Goal: Task Accomplishment & Management: Complete application form

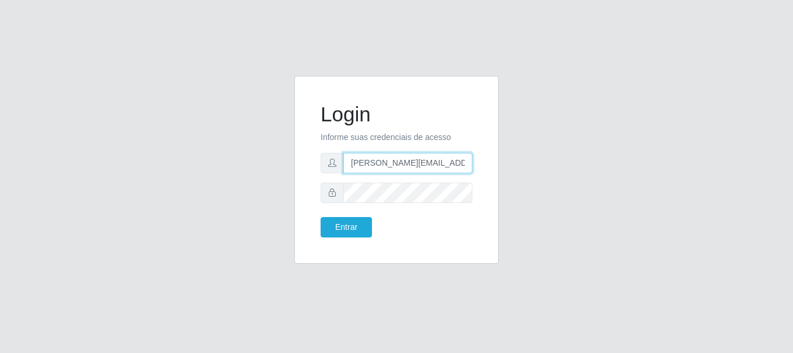
type input "[PERSON_NAME][EMAIL_ADDRESS][PERSON_NAME][DOMAIN_NAME]"
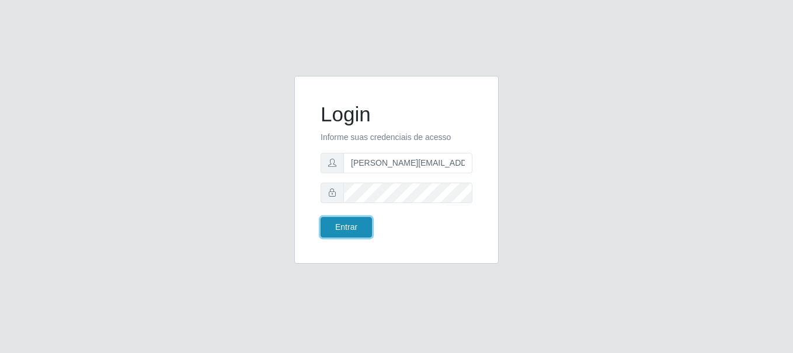
click at [346, 227] on button "Entrar" at bounding box center [346, 227] width 51 height 20
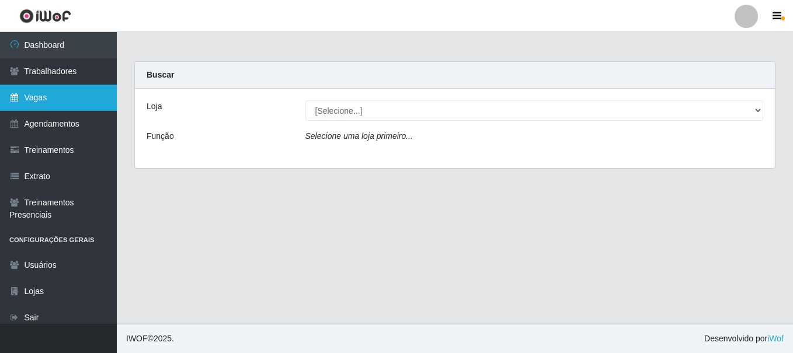
click at [58, 98] on link "Vagas" at bounding box center [58, 98] width 117 height 26
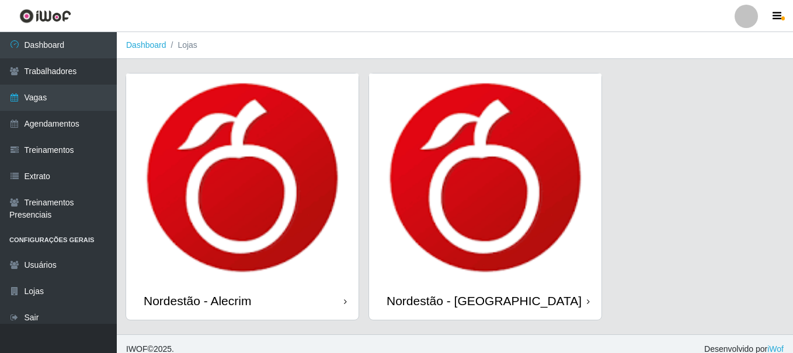
click at [200, 294] on div "Nordestão - Alecrim" at bounding box center [197, 301] width 107 height 15
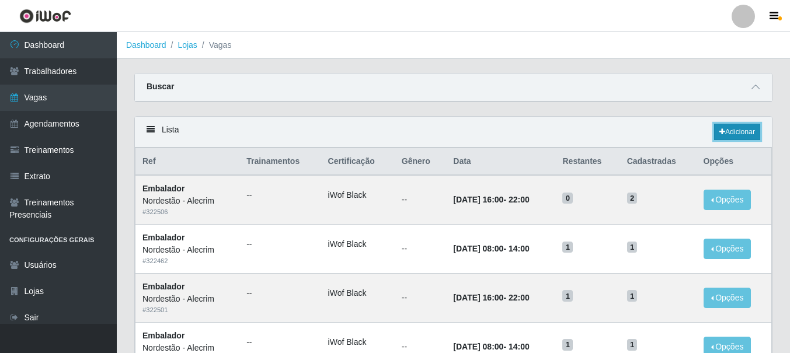
click at [736, 133] on link "Adicionar" at bounding box center [737, 132] width 46 height 16
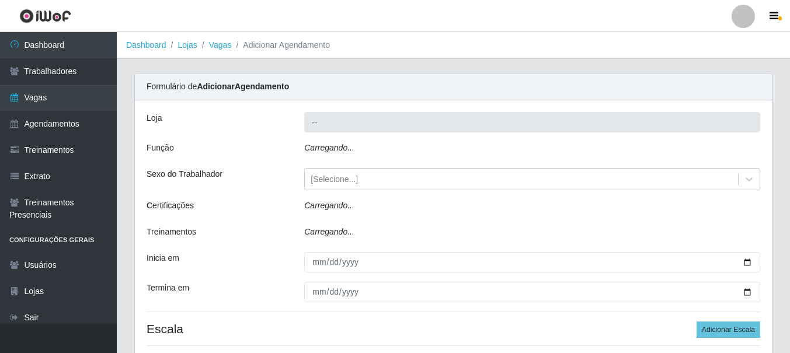
type input "Nordestão - Alecrim"
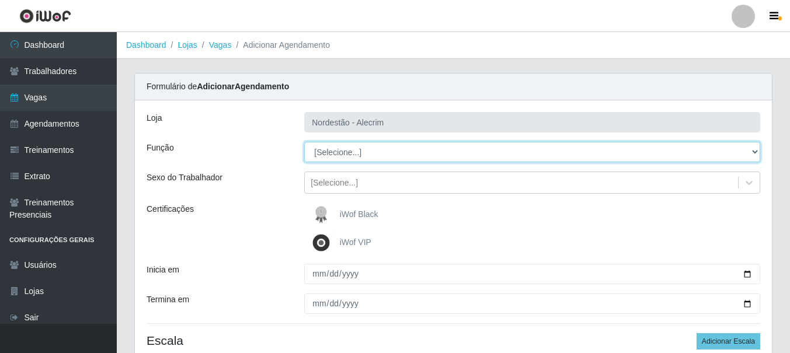
select select "1"
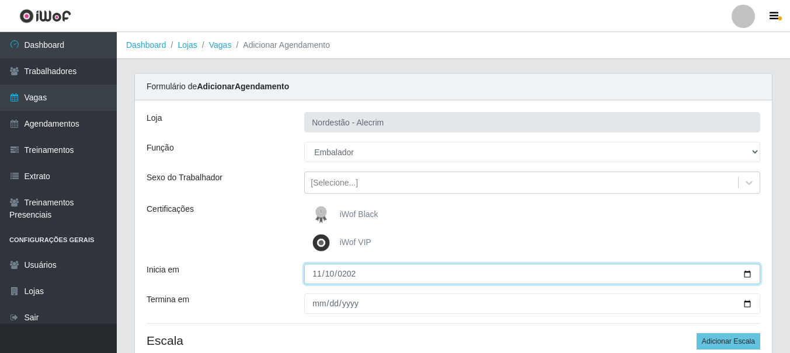
type input "[DATE]"
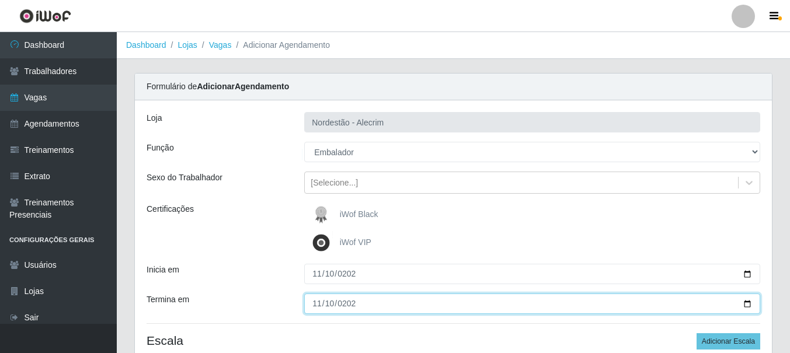
type input "[DATE]"
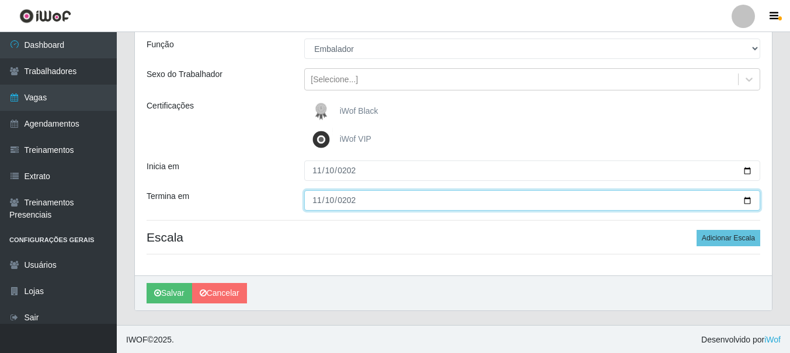
scroll to position [105, 0]
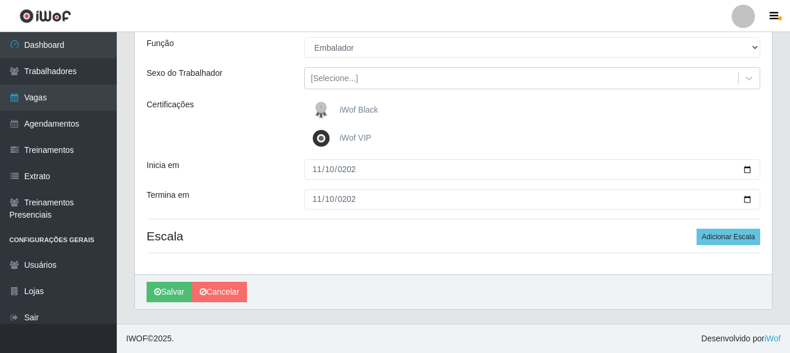
click at [532, 110] on div "iWof Black" at bounding box center [532, 110] width 456 height 23
click at [729, 237] on button "Adicionar Escala" at bounding box center [729, 237] width 64 height 16
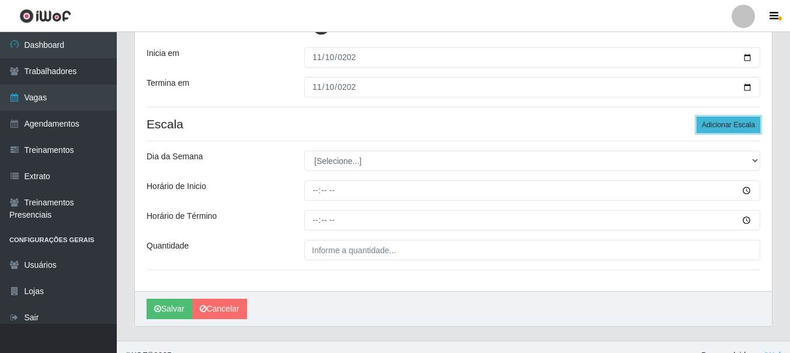
scroll to position [234, 0]
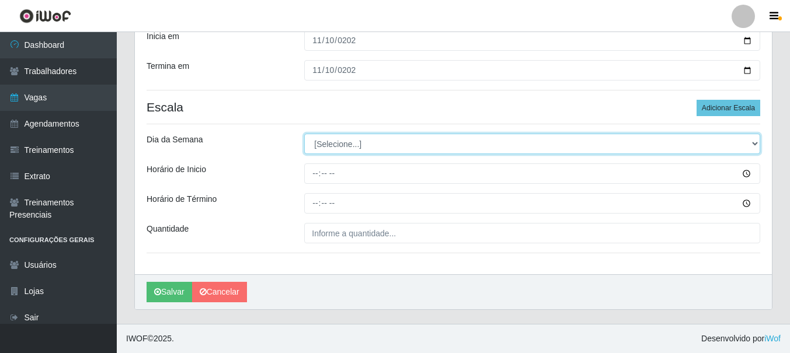
select select "1"
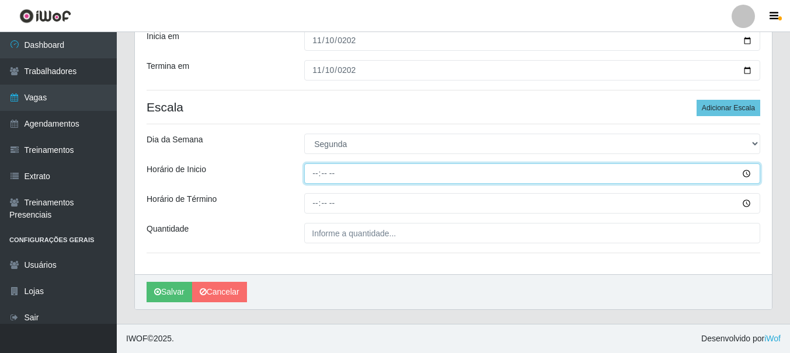
type input "08:00"
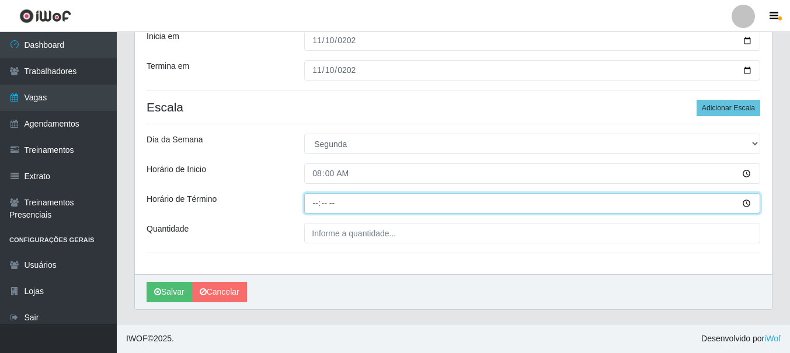
type input "14:00"
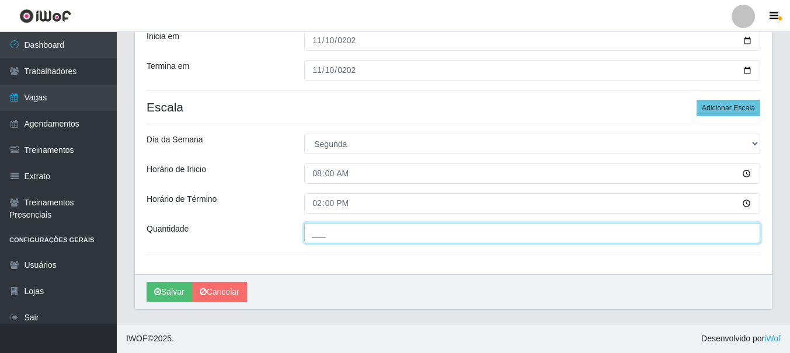
type input "2"
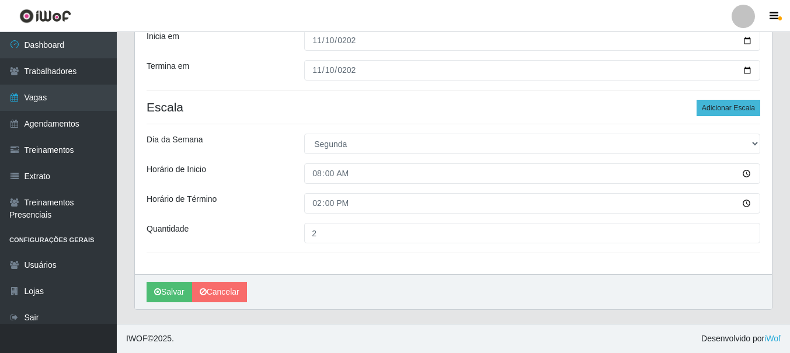
click at [729, 108] on button "Adicionar Escala" at bounding box center [729, 108] width 64 height 16
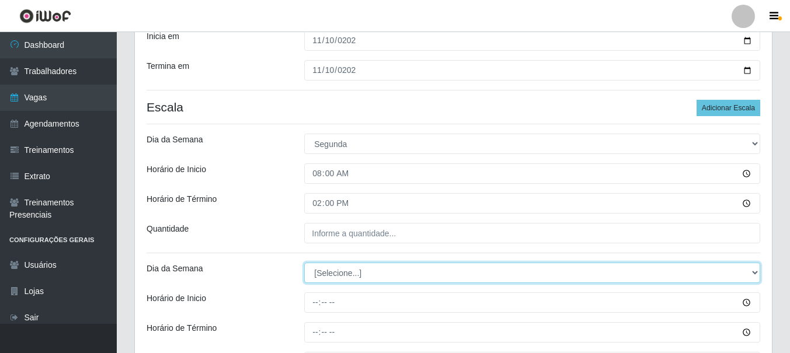
select select "1"
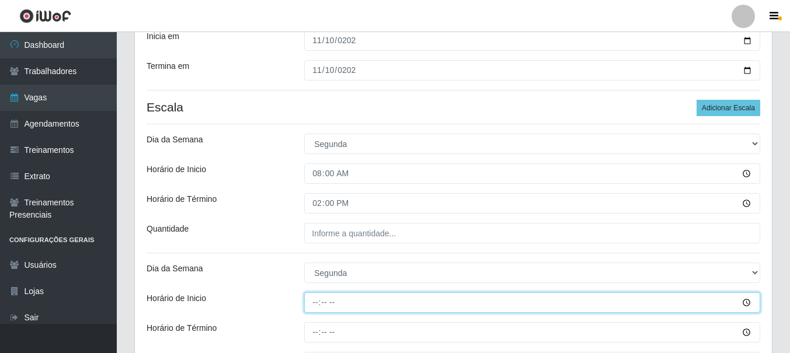
type input "16:00"
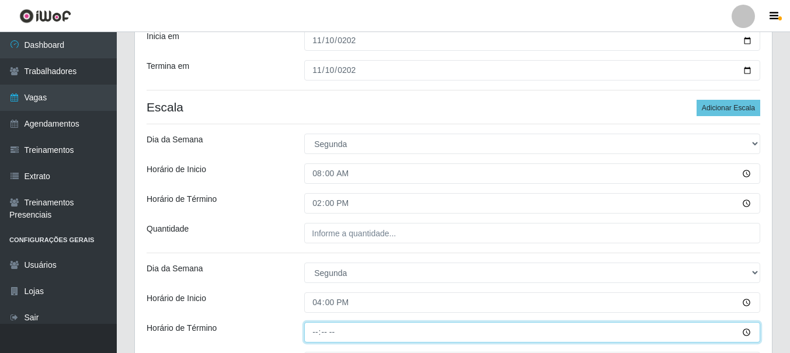
type input "22:00"
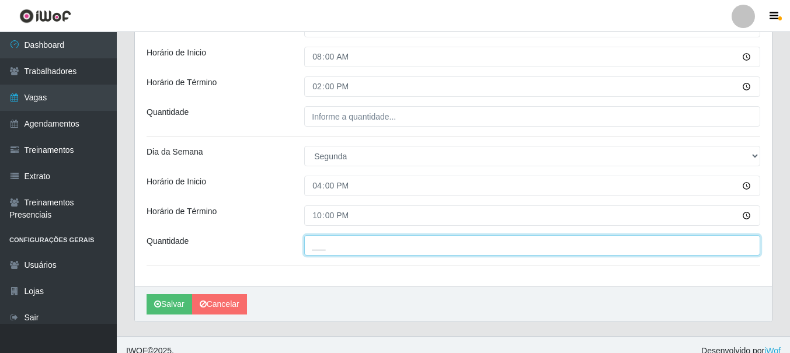
type input "2"
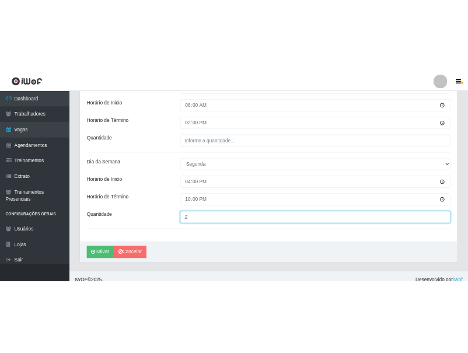
scroll to position [363, 0]
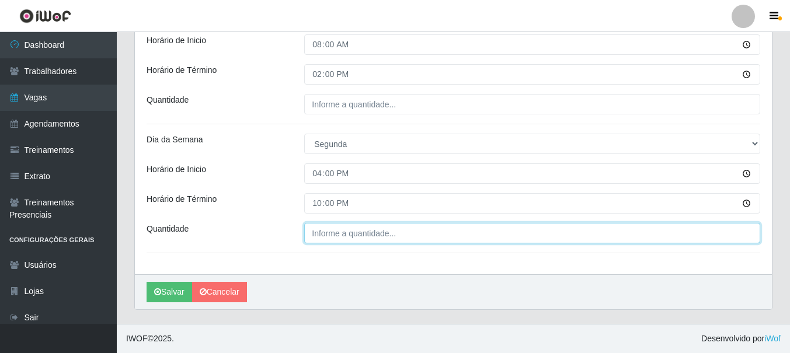
type input "___"
click at [314, 231] on input "___" at bounding box center [532, 233] width 456 height 20
